Goal: Find specific page/section: Find specific page/section

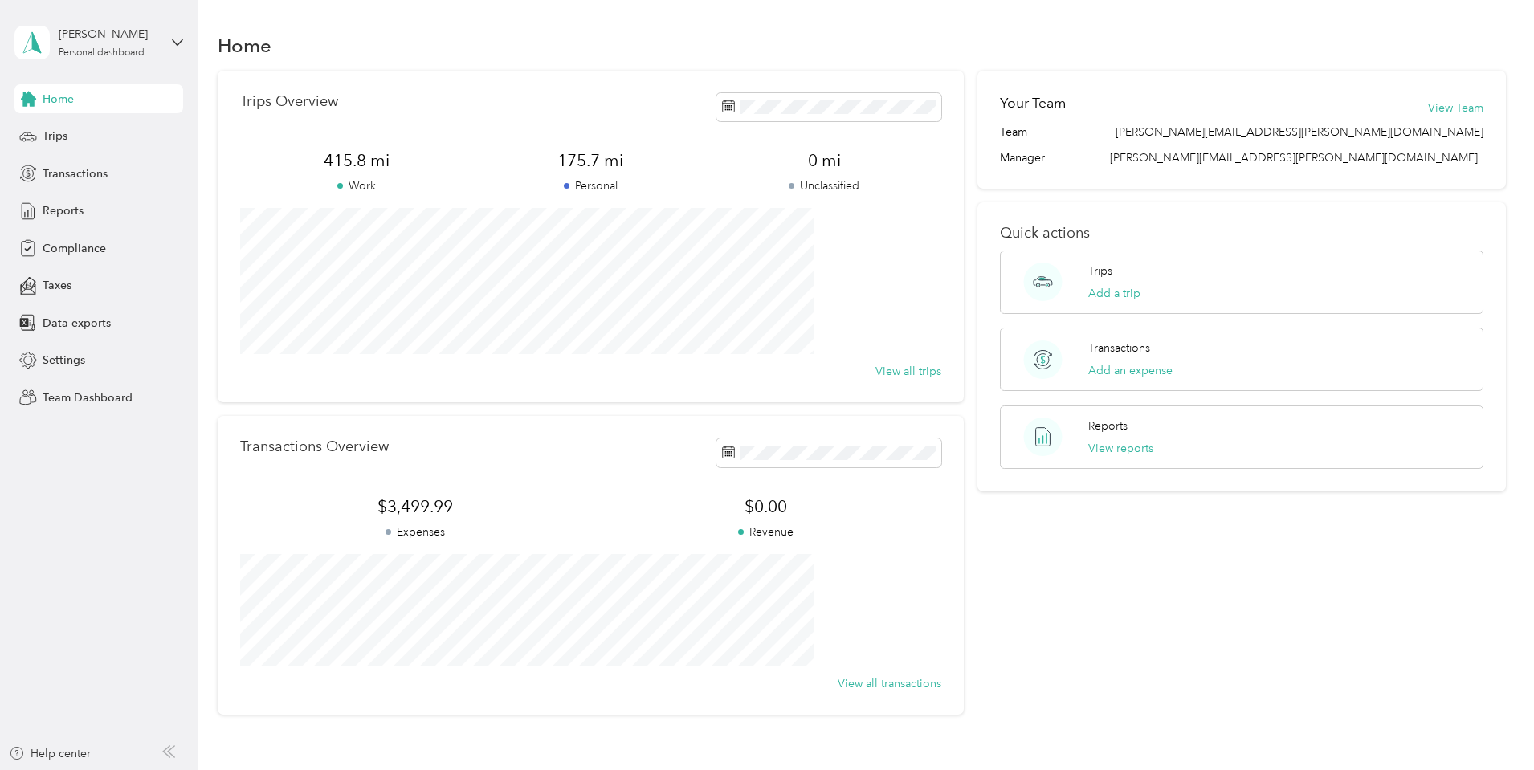
click at [171, 38] on div "[PERSON_NAME] Personal dashboard" at bounding box center [98, 42] width 169 height 56
click at [173, 38] on icon at bounding box center [177, 42] width 11 height 11
click at [69, 133] on div "Team dashboard" at bounding box center [274, 127] width 497 height 28
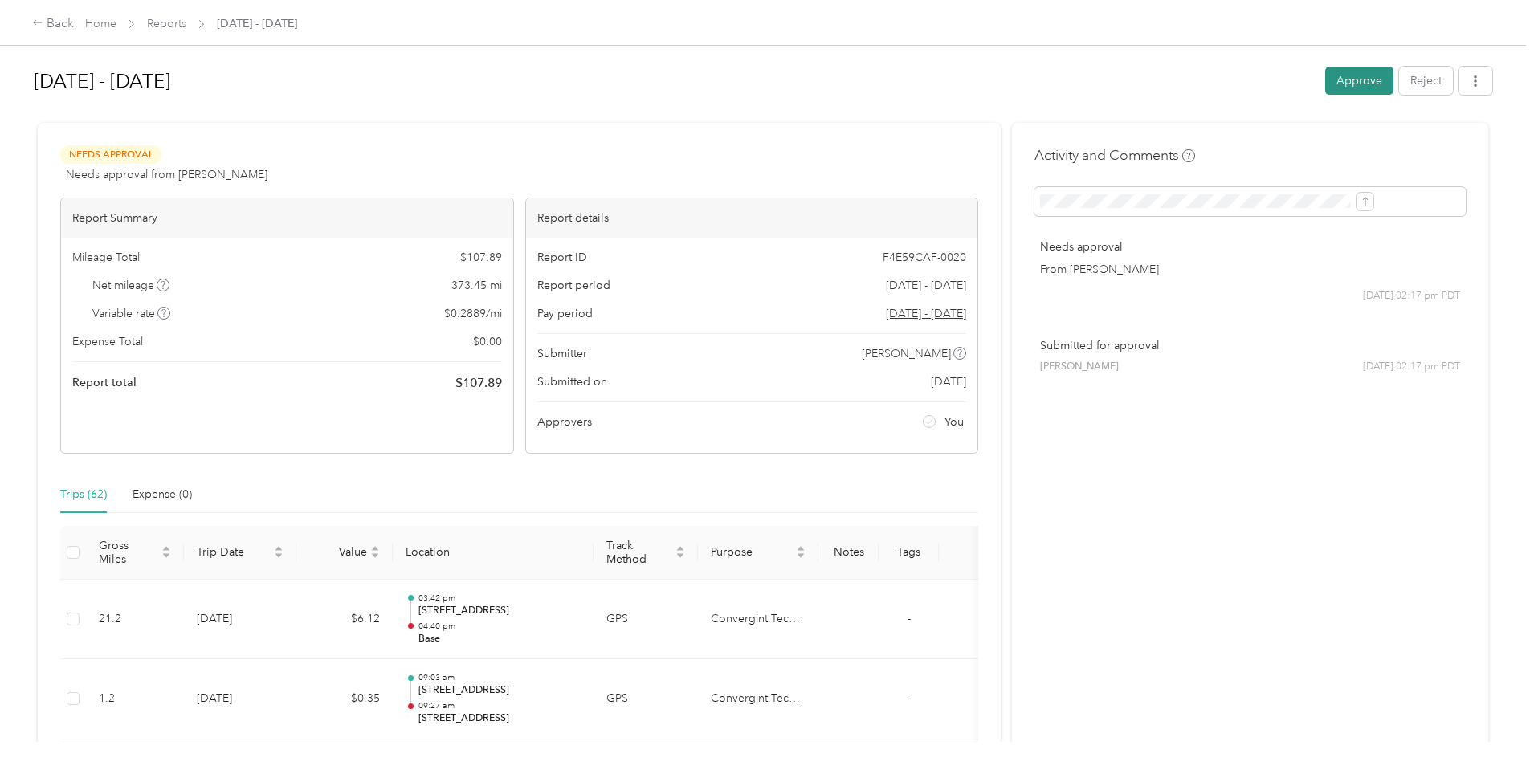
click at [1325, 75] on button "Approve" at bounding box center [1359, 81] width 68 height 28
